Goal: Information Seeking & Learning: Check status

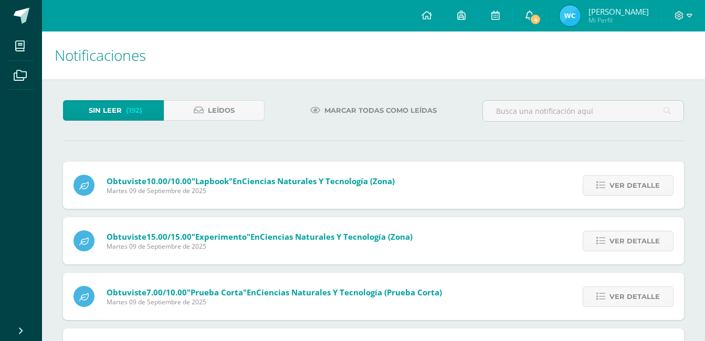
click at [533, 16] on icon at bounding box center [529, 14] width 8 height 9
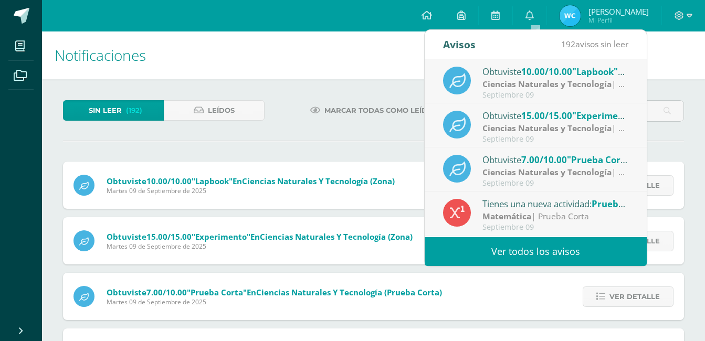
click at [532, 250] on link "Ver todos los avisos" at bounding box center [536, 251] width 222 height 29
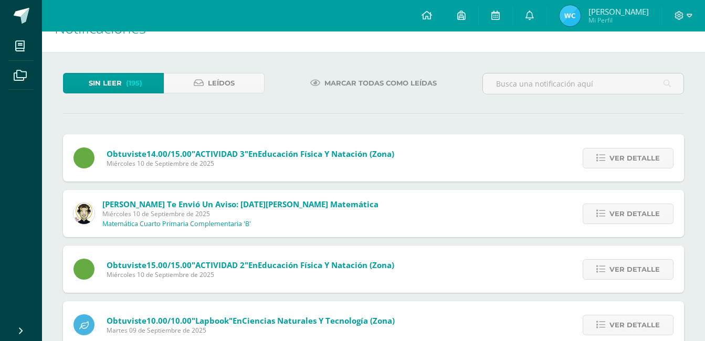
scroll to position [52, 0]
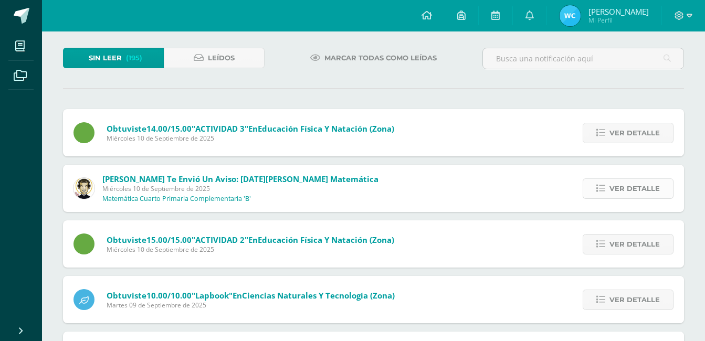
click at [646, 187] on span "Ver detalle" at bounding box center [634, 188] width 50 height 19
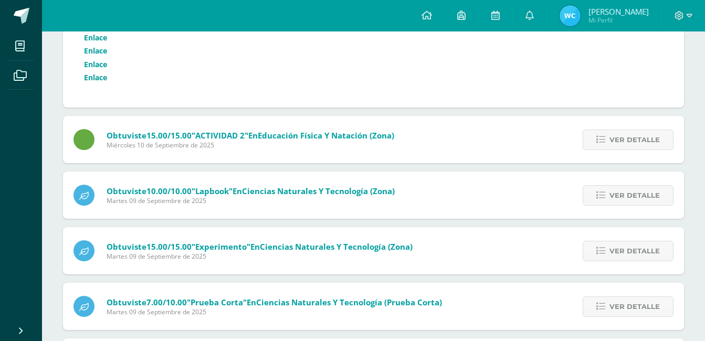
scroll to position [315, 0]
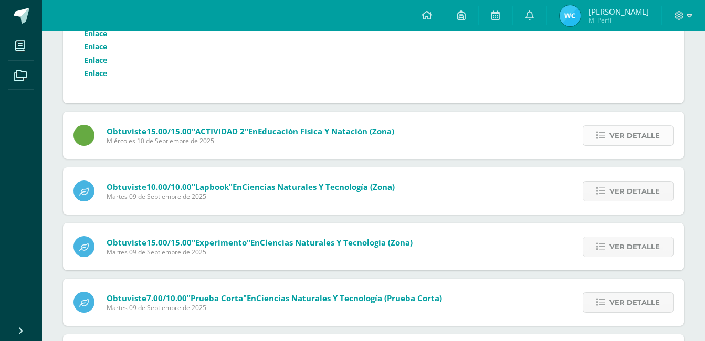
click at [630, 133] on span "Ver detalle" at bounding box center [634, 135] width 50 height 19
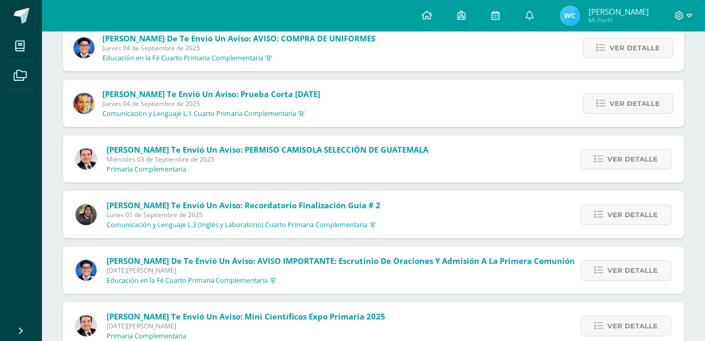
scroll to position [577, 0]
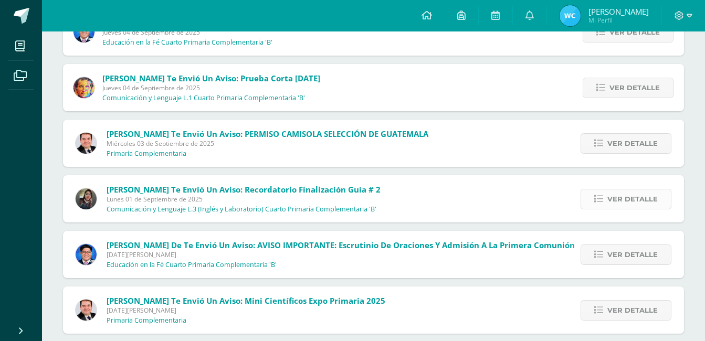
click at [641, 201] on span "Ver detalle" at bounding box center [632, 198] width 50 height 19
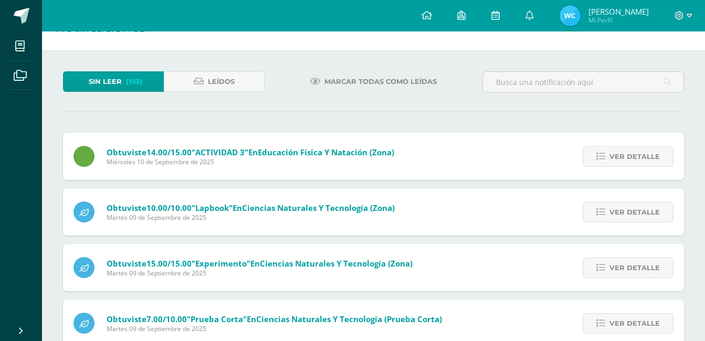
scroll to position [0, 0]
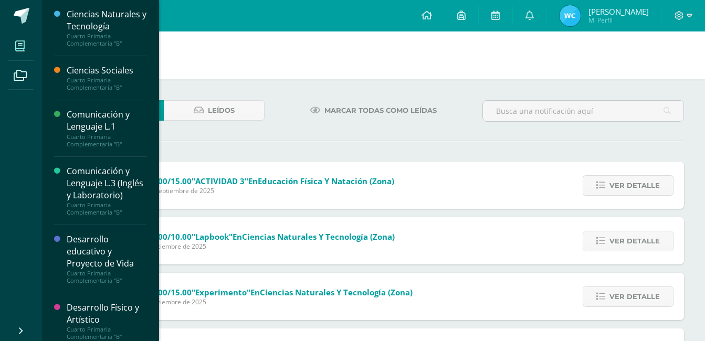
click at [20, 42] on icon at bounding box center [19, 46] width 9 height 10
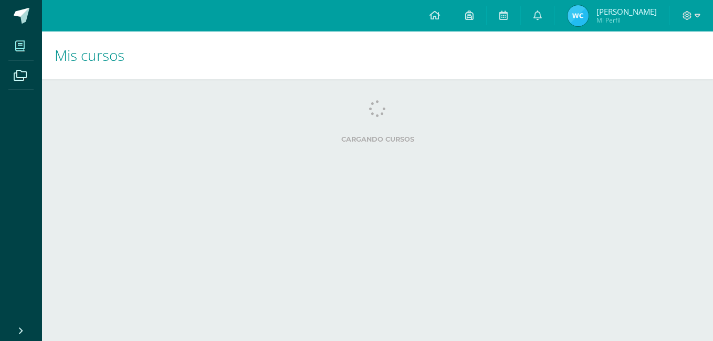
click at [90, 168] on html "Mis cursos Archivos Cerrar panel Ciencias Naturales y Tecnología Cuarto Primari…" at bounding box center [356, 84] width 713 height 168
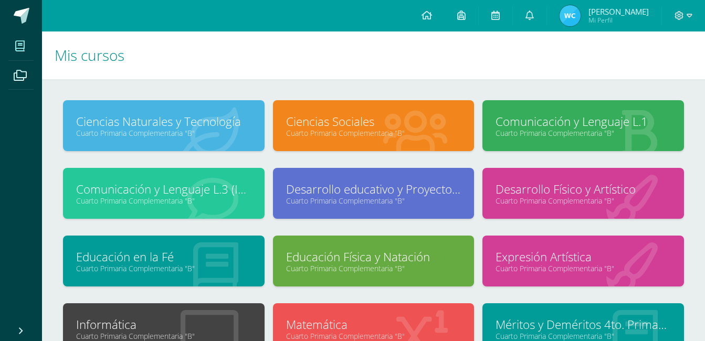
click at [170, 192] on link "Comunicación y Lenguaje L.3 (Inglés y Laboratorio)" at bounding box center [163, 189] width 175 height 16
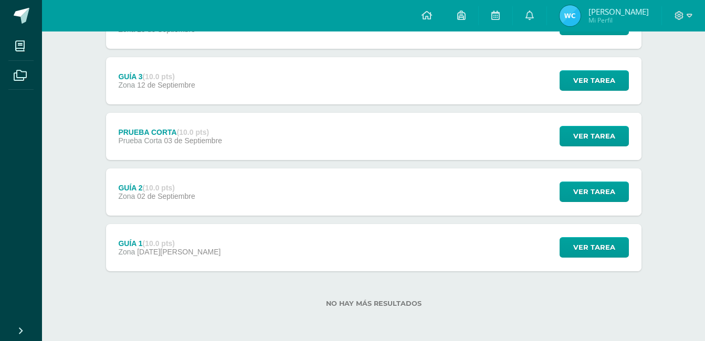
scroll to position [180, 0]
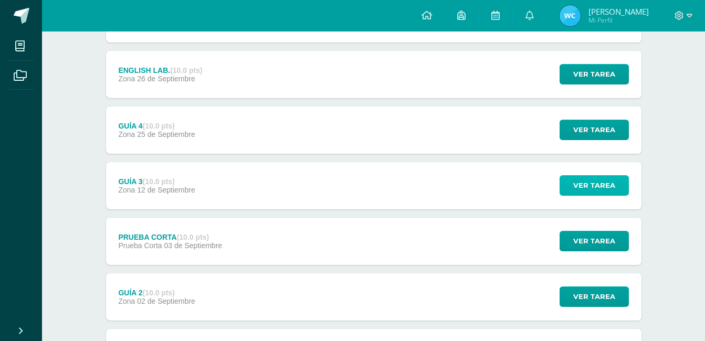
click at [584, 183] on span "Ver tarea" at bounding box center [594, 185] width 42 height 19
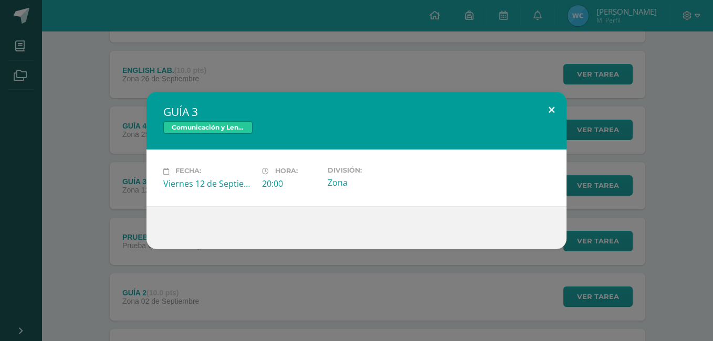
click at [553, 107] on button at bounding box center [551, 110] width 30 height 36
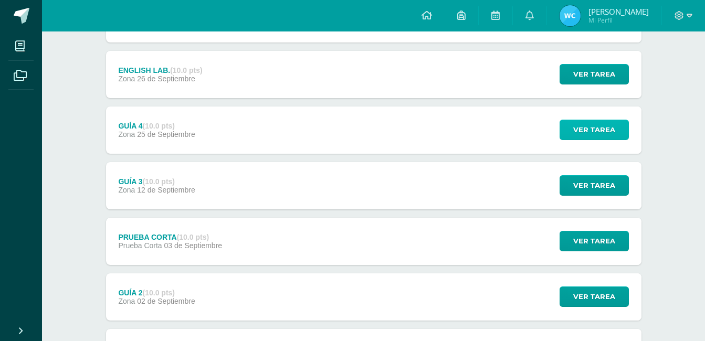
click at [582, 124] on span "Ver tarea" at bounding box center [594, 129] width 42 height 19
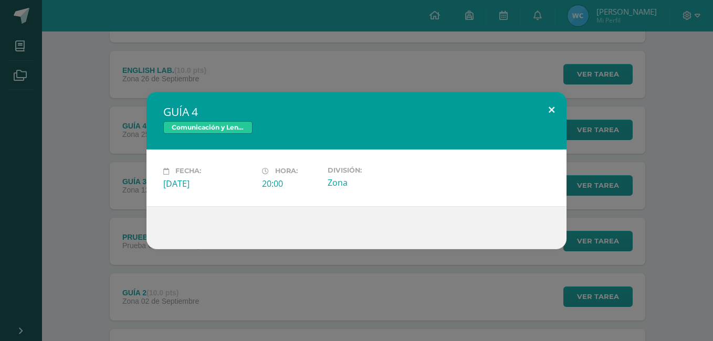
click at [552, 109] on button at bounding box center [551, 110] width 30 height 36
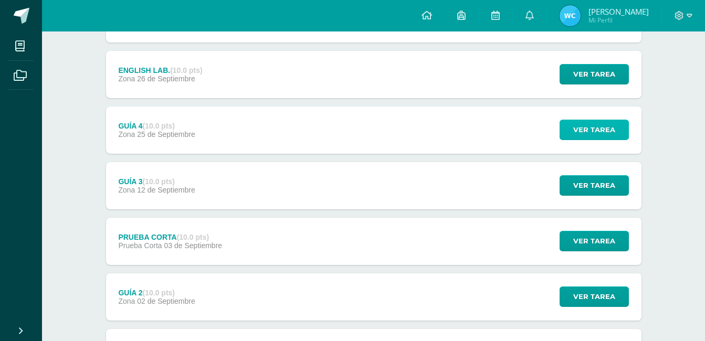
scroll to position [0, 0]
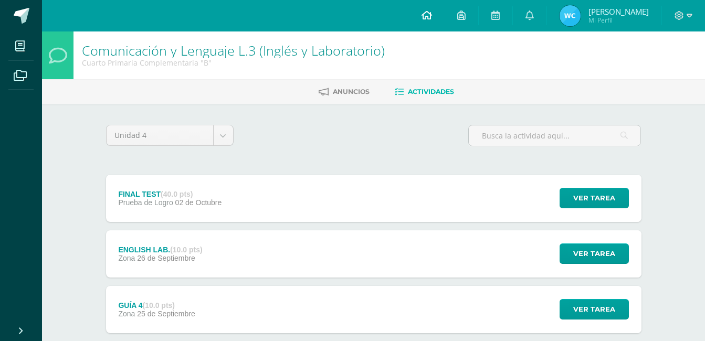
click at [428, 16] on icon at bounding box center [427, 14] width 10 height 9
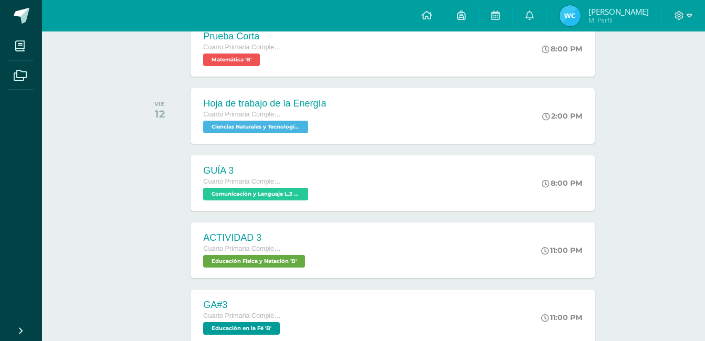
scroll to position [52, 0]
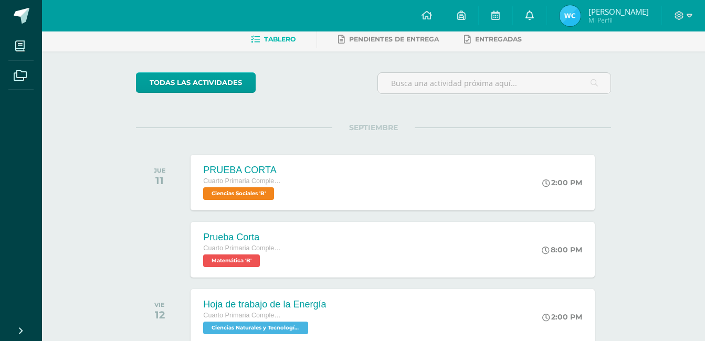
click at [534, 14] on icon at bounding box center [529, 14] width 8 height 9
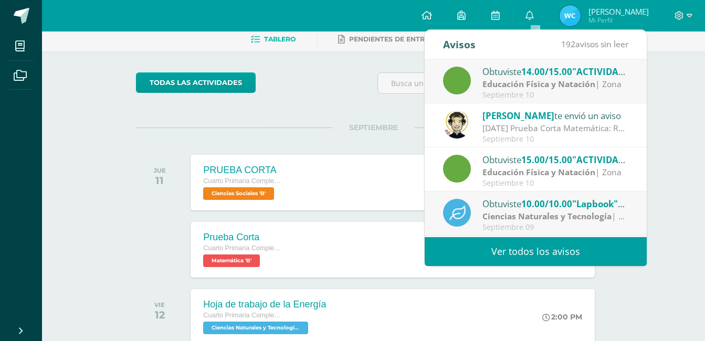
click at [533, 247] on link "Ver todos los avisos" at bounding box center [536, 251] width 222 height 29
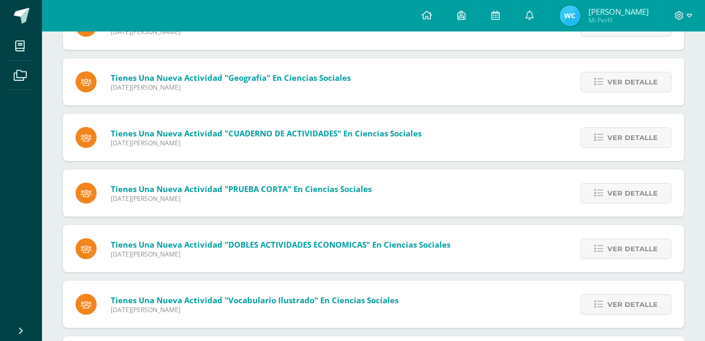
scroll to position [1069, 0]
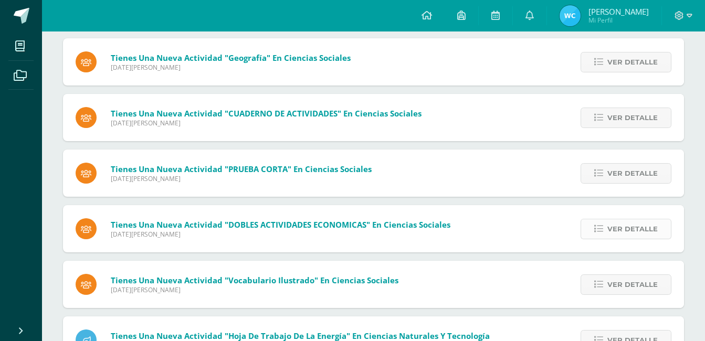
click at [635, 232] on span "Ver detalle" at bounding box center [632, 228] width 50 height 19
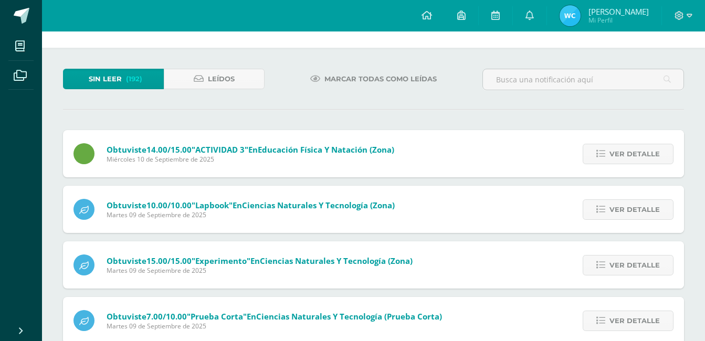
scroll to position [0, 0]
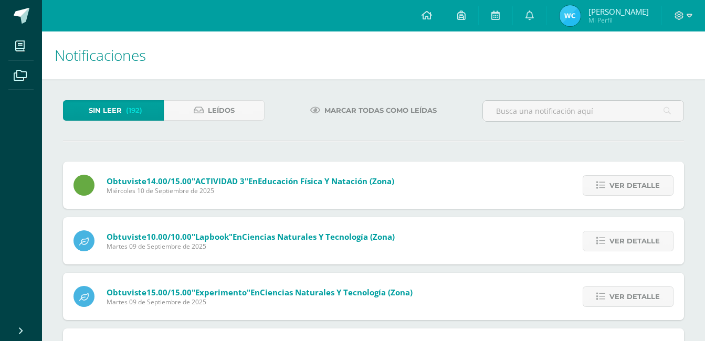
click at [101, 108] on span "Sin leer" at bounding box center [105, 110] width 33 height 19
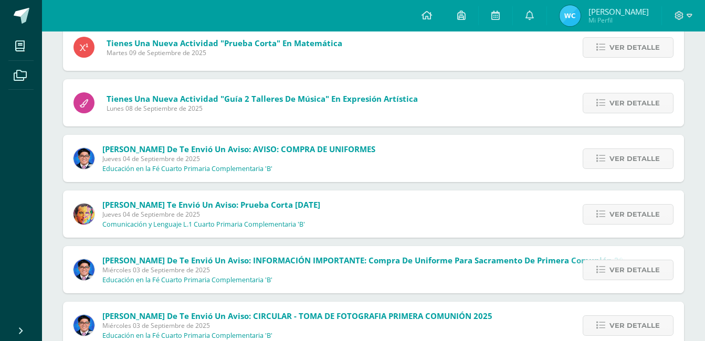
scroll to position [367, 0]
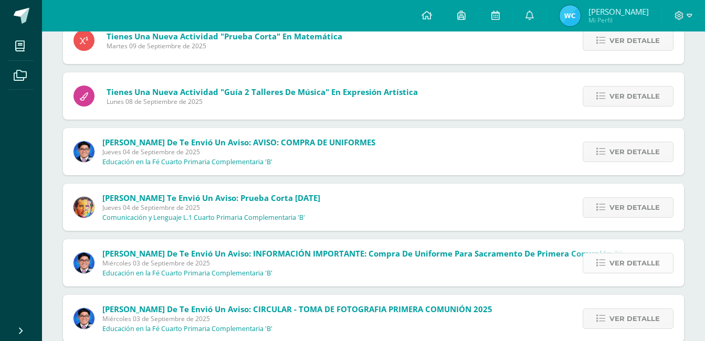
click at [634, 261] on span "Ver detalle" at bounding box center [634, 263] width 50 height 19
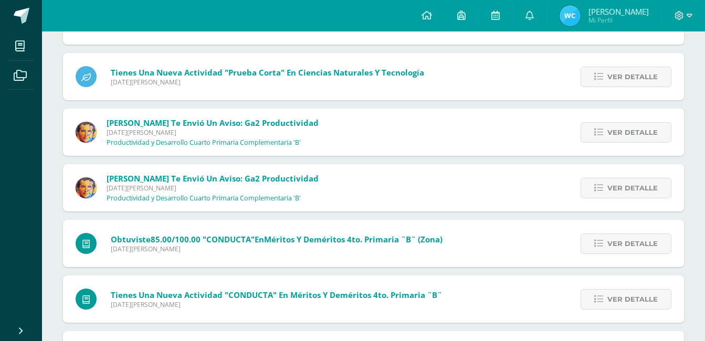
scroll to position [1919, 0]
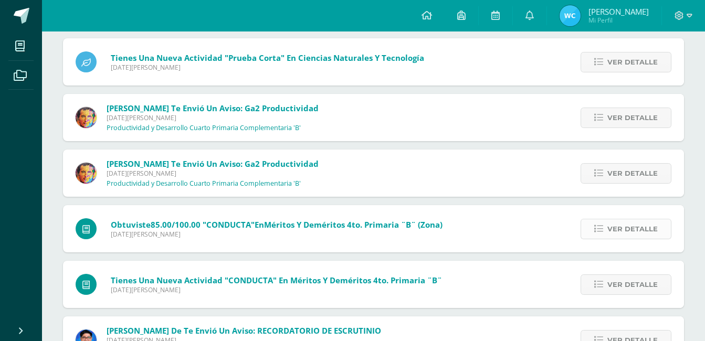
click at [622, 226] on span "Ver detalle" at bounding box center [632, 228] width 50 height 19
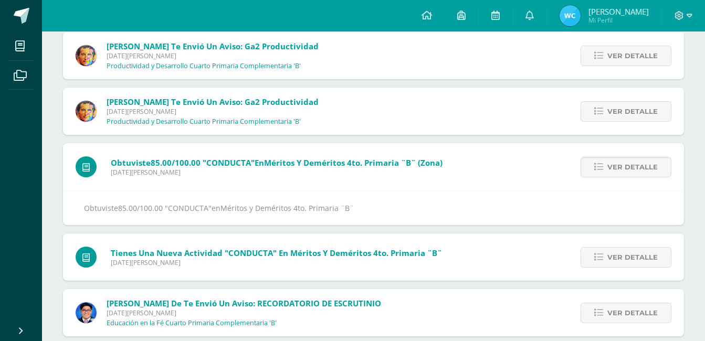
scroll to position [1675, 0]
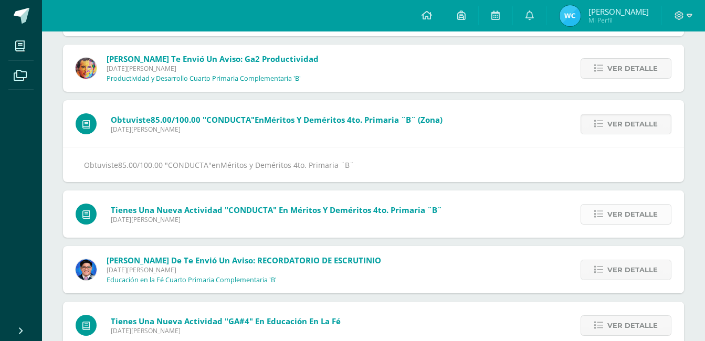
click at [625, 209] on span "Ver detalle" at bounding box center [632, 214] width 50 height 19
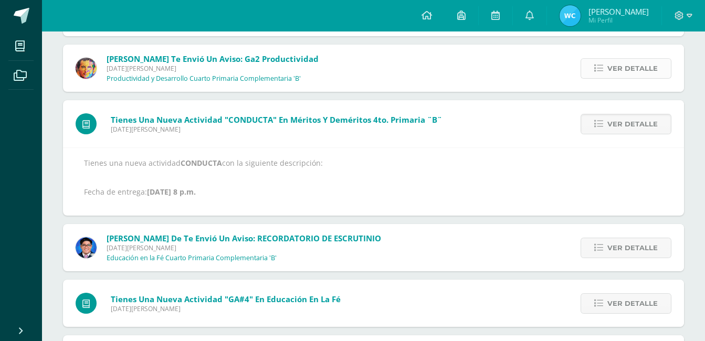
click at [620, 64] on span "Ver detalle" at bounding box center [632, 68] width 50 height 19
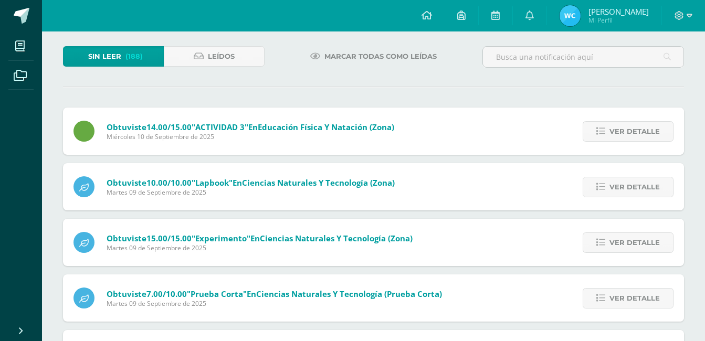
scroll to position [0, 0]
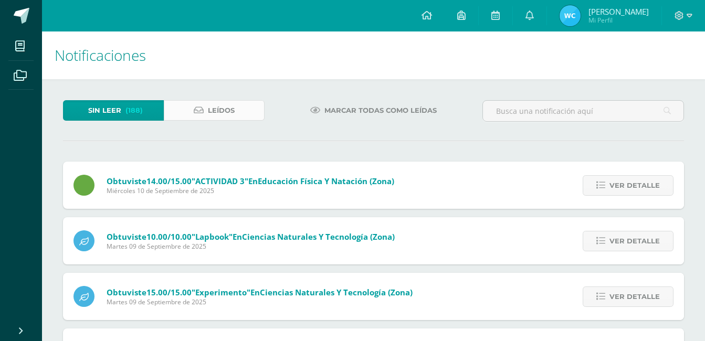
click at [224, 107] on span "Leídos" at bounding box center [221, 110] width 27 height 19
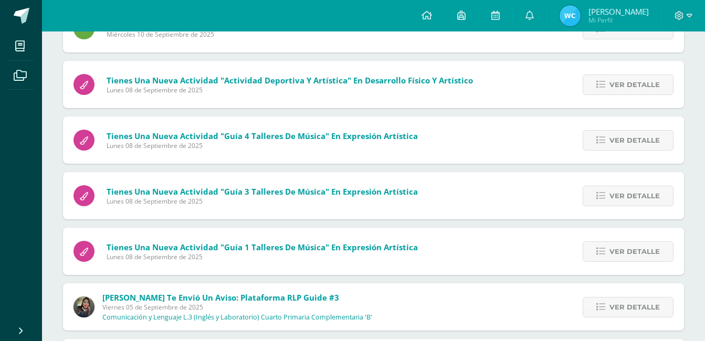
scroll to position [315, 0]
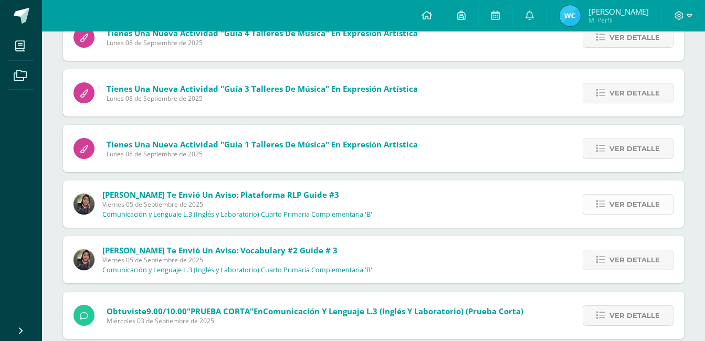
click at [643, 202] on span "Ver detalle" at bounding box center [634, 204] width 50 height 19
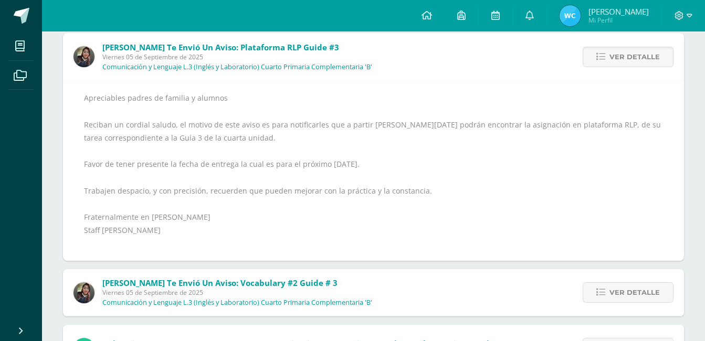
scroll to position [577, 0]
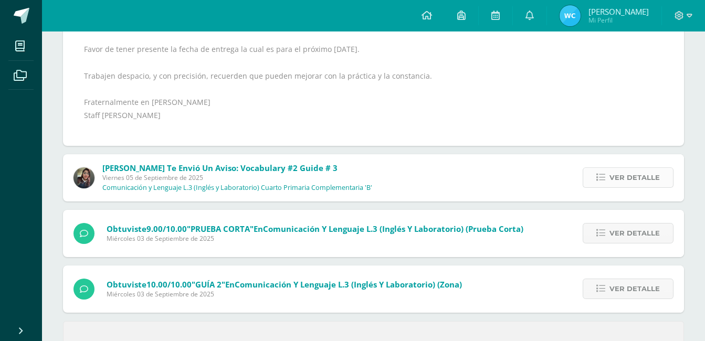
click at [628, 177] on span "Ver detalle" at bounding box center [634, 177] width 50 height 19
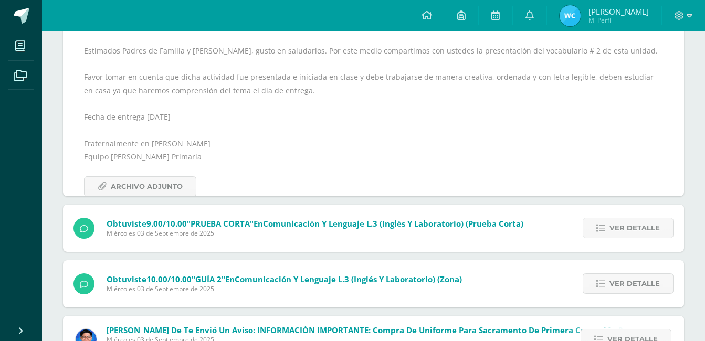
scroll to position [565, 0]
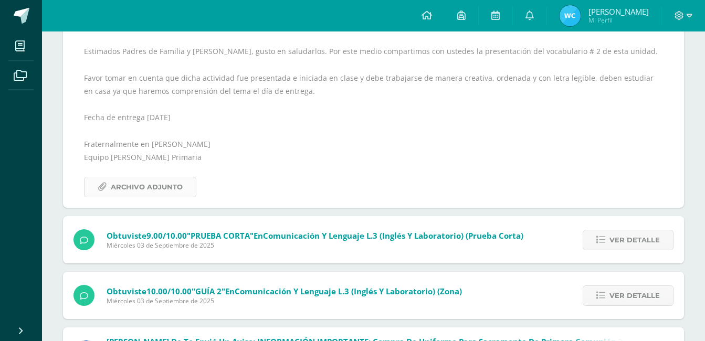
click at [162, 180] on span "Archivo Adjunto" at bounding box center [147, 186] width 72 height 19
